Goal: Task Accomplishment & Management: Complete application form

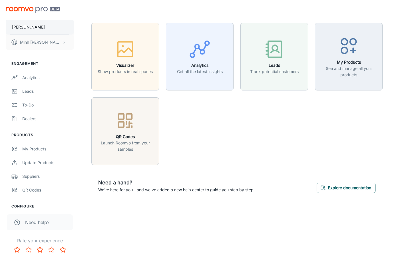
click at [48, 30] on button "[PERSON_NAME]" at bounding box center [40, 27] width 68 height 15
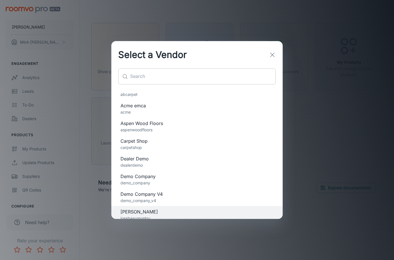
click at [174, 70] on input "text" at bounding box center [203, 76] width 146 height 16
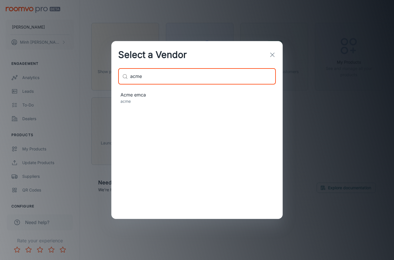
type input "acme"
click at [163, 101] on p "acme" at bounding box center [196, 101] width 153 height 6
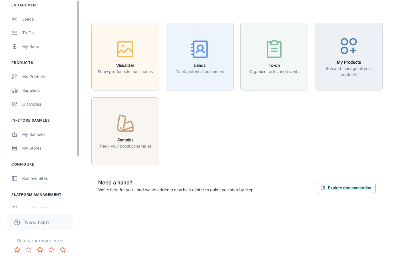
scroll to position [66, 0]
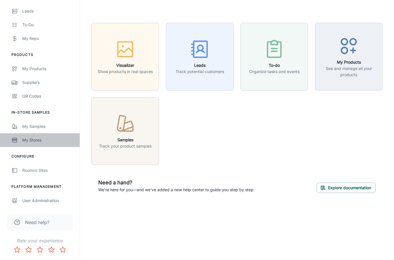
click at [45, 138] on div "My Stores" at bounding box center [48, 140] width 52 height 6
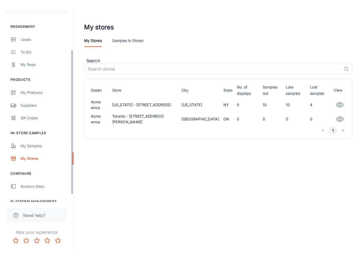
scroll to position [57, 0]
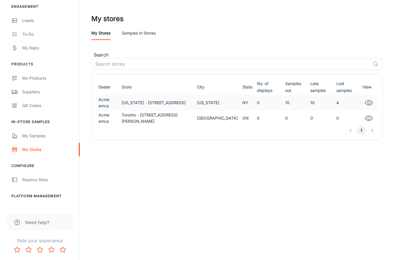
click at [367, 99] on icon "button" at bounding box center [368, 102] width 9 height 9
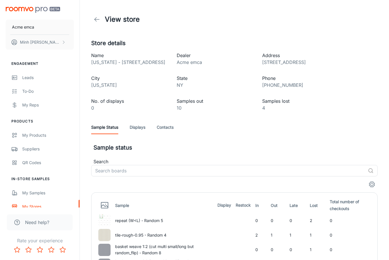
click at [170, 128] on link "Contacts" at bounding box center [165, 127] width 17 height 14
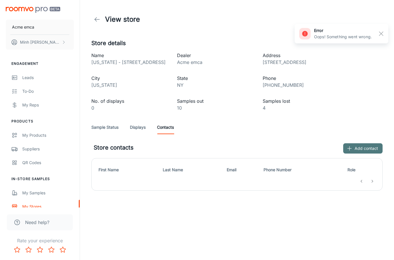
click at [366, 148] on button "Add contact" at bounding box center [362, 148] width 39 height 10
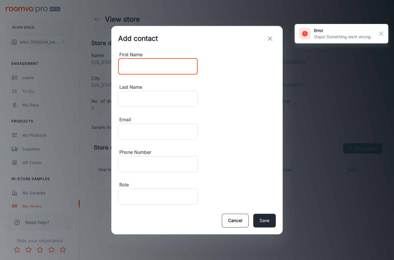
click at [145, 74] on input "First Name" at bounding box center [157, 66] width 79 height 16
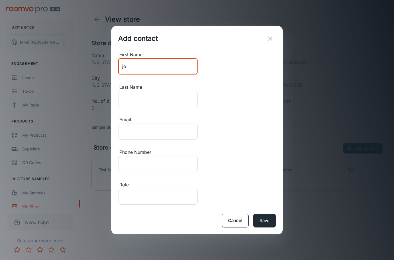
type input "John"
click at [197, 97] on input "Last Name" at bounding box center [157, 99] width 79 height 16
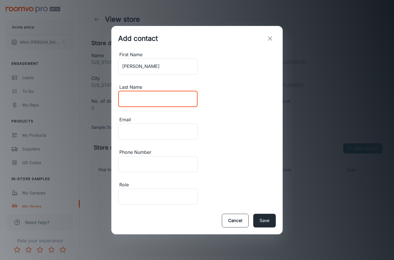
type input "[PERSON_NAME]"
type input "[EMAIL_ADDRESS][DOMAIN_NAME]"
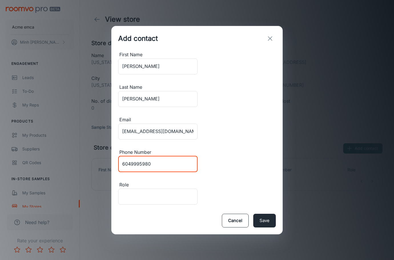
drag, startPoint x: 197, startPoint y: 131, endPoint x: 253, endPoint y: 135, distance: 55.8
click at [197, 156] on input "6049995980" at bounding box center [157, 164] width 79 height 16
type input "2523423"
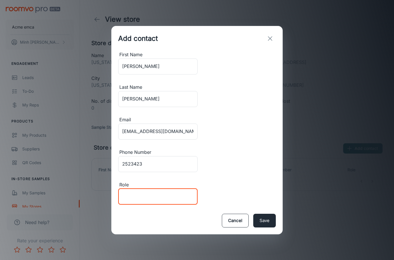
click at [155, 189] on input "Role" at bounding box center [157, 197] width 79 height 16
type input "Sales Associate"
click at [261, 214] on button "Save" at bounding box center [264, 221] width 23 height 14
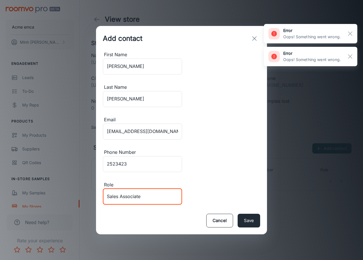
drag, startPoint x: 147, startPoint y: 167, endPoint x: 57, endPoint y: 160, distance: 90.2
click at [56, 162] on div "Add contact First Name John ​ Last Name Nguyen ​ Email jblunt195@gmail.com ​ Ph…" at bounding box center [181, 130] width 363 height 260
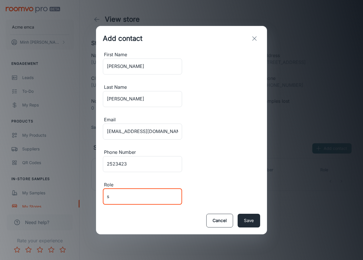
drag, startPoint x: 144, startPoint y: 168, endPoint x: 93, endPoint y: 169, distance: 50.5
click at [93, 169] on div "Add contact First Name John ​ Last Name Nguyen ​ Email jblunt195@gmail.com ​ Ph…" at bounding box center [181, 130] width 363 height 260
type input "Vendor Manager"
click at [182, 156] on input "2523423" at bounding box center [142, 164] width 79 height 16
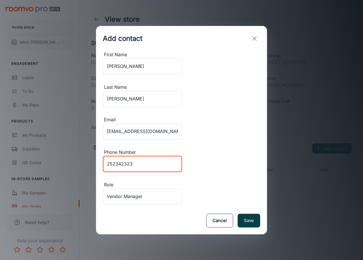
type input "252342323"
click at [245, 214] on button "Save" at bounding box center [249, 221] width 23 height 14
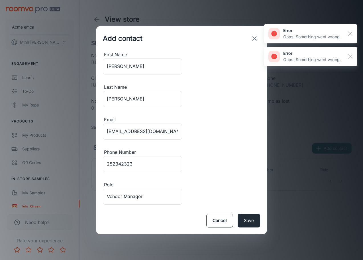
click at [258, 42] on icon "exit" at bounding box center [254, 38] width 7 height 7
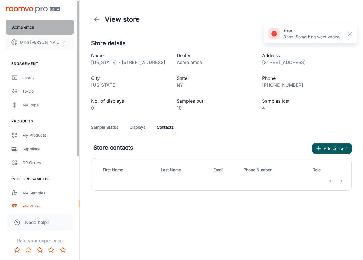
click at [51, 28] on button "Acme emca" at bounding box center [40, 27] width 68 height 15
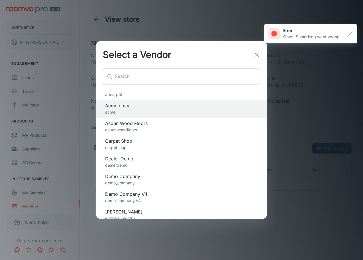
click at [158, 71] on input "text" at bounding box center [188, 76] width 146 height 16
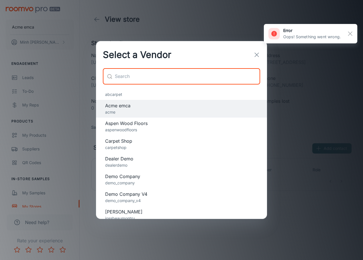
paste input "jossbeaumontru"
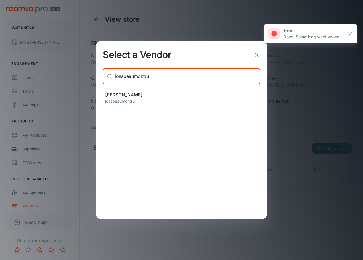
type input "jossbeaumontru"
click at [165, 100] on p "jossbeaumontru" at bounding box center [181, 101] width 153 height 6
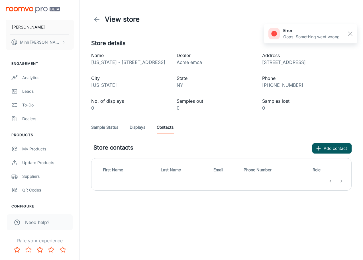
click at [94, 22] on icon at bounding box center [97, 19] width 7 height 7
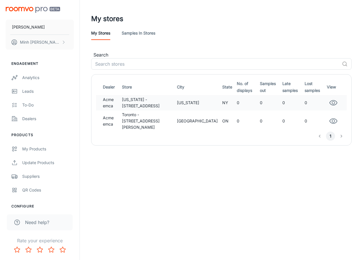
click at [235, 107] on td "0" at bounding box center [246, 102] width 23 height 15
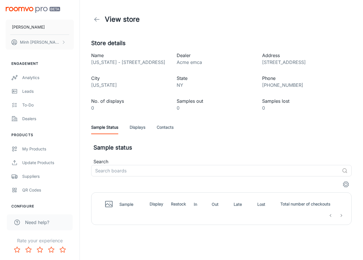
click at [176, 133] on div "Sample Status Displays Contacts" at bounding box center [221, 127] width 261 height 14
click at [172, 130] on link "Contacts" at bounding box center [165, 127] width 17 height 14
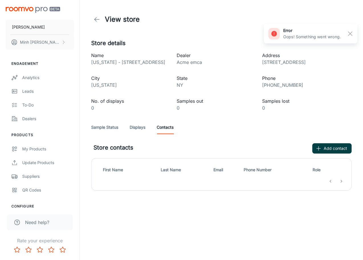
click at [327, 149] on button "Add contact" at bounding box center [332, 148] width 39 height 10
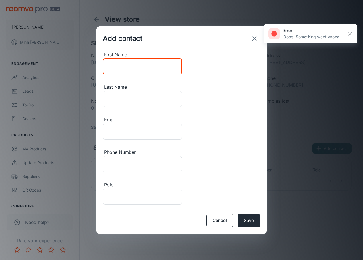
click at [153, 74] on input "First Name" at bounding box center [142, 66] width 79 height 16
click at [141, 74] on input "First Name" at bounding box center [142, 66] width 79 height 16
type input "Minh"
type input "[PERSON_NAME]"
type input "[EMAIL_ADDRESS][DOMAIN_NAME]"
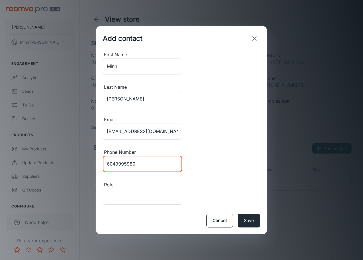
drag, startPoint x: 181, startPoint y: 130, endPoint x: 245, endPoint y: 130, distance: 63.6
click at [182, 156] on input "6049995980" at bounding box center [142, 164] width 79 height 16
type input "15123123123"
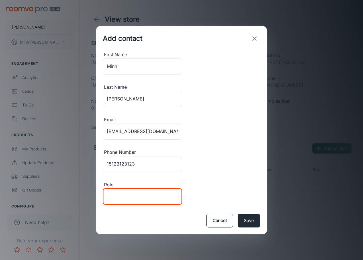
click at [142, 189] on input "Role" at bounding box center [142, 197] width 79 height 16
type input "Sales Associate"
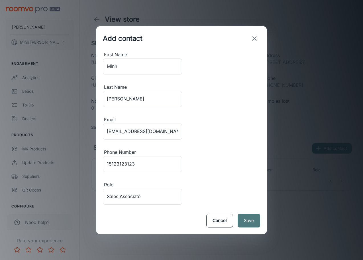
click at [244, 214] on button "Save" at bounding box center [249, 221] width 23 height 14
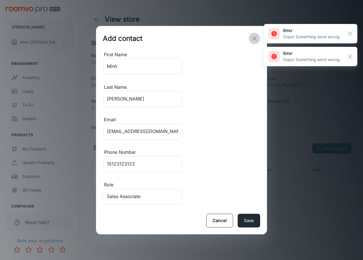
click at [253, 42] on icon "exit" at bounding box center [254, 38] width 7 height 7
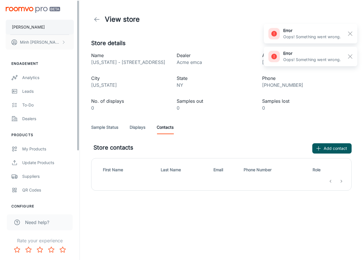
click at [45, 27] on button "[PERSON_NAME]" at bounding box center [40, 27] width 68 height 15
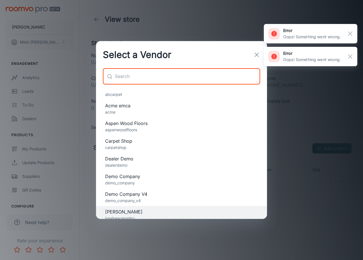
click at [141, 73] on input "text" at bounding box center [188, 76] width 146 height 16
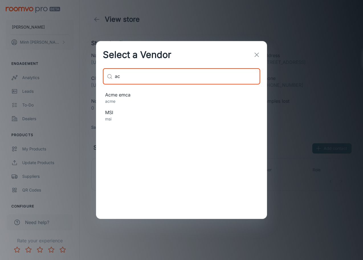
type input "ac"
click at [138, 96] on span "Acme emca" at bounding box center [181, 94] width 153 height 7
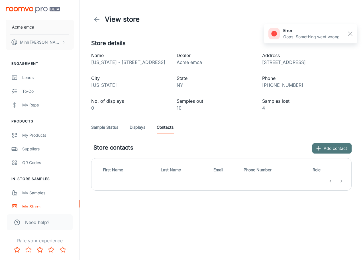
click at [330, 148] on button "Add contact" at bounding box center [332, 148] width 39 height 10
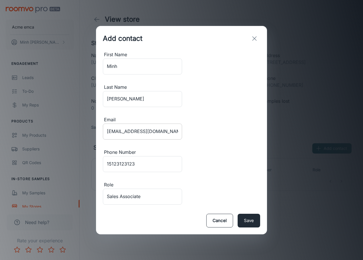
click at [153, 130] on input "[EMAIL_ADDRESS][DOMAIN_NAME]" at bounding box center [142, 132] width 79 height 16
drag, startPoint x: 156, startPoint y: 130, endPoint x: 128, endPoint y: 129, distance: 28.6
click at [128, 129] on input "[EMAIL_ADDRESS][DOMAIN_NAME]" at bounding box center [142, 132] width 79 height 16
click at [125, 129] on input "[EMAIL_ADDRESS][DOMAIN_NAME]" at bounding box center [142, 132] width 79 height 16
click at [122, 129] on input "[EMAIL_ADDRESS][DOMAIN_NAME]" at bounding box center [142, 132] width 79 height 16
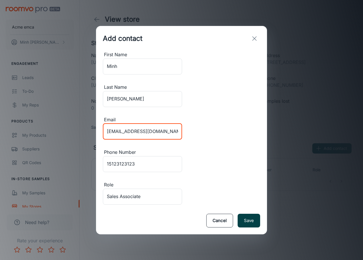
type input "[EMAIL_ADDRESS][DOMAIN_NAME]"
click at [241, 214] on button "Save" at bounding box center [249, 221] width 23 height 14
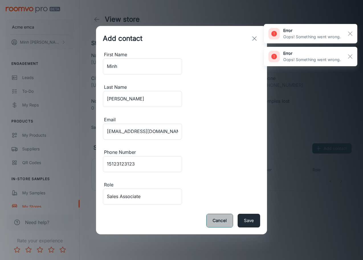
click at [223, 214] on button "Cancel" at bounding box center [220, 221] width 27 height 14
